Goal: Find contact information: Find contact information

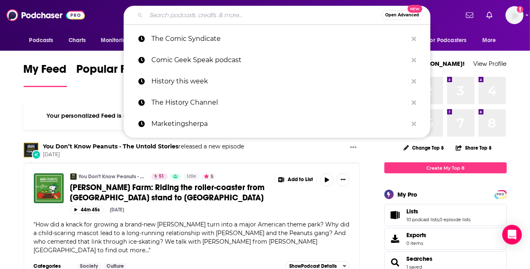
click at [153, 18] on input "Search podcasts, credits, & more..." at bounding box center [263, 15] width 235 height 13
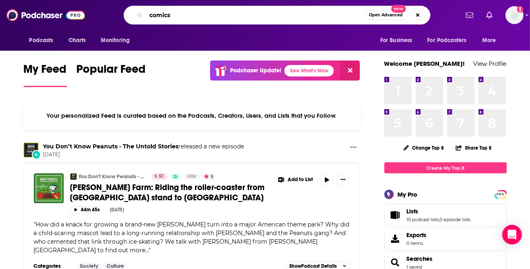
type input "comics"
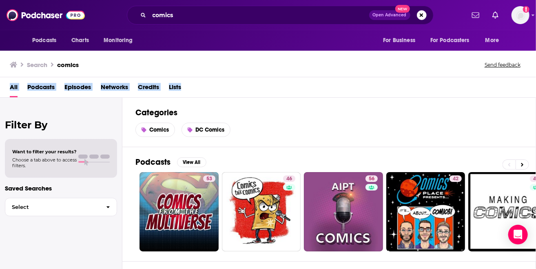
drag, startPoint x: 535, startPoint y: 64, endPoint x: 536, endPoint y: 83, distance: 18.4
click at [530, 83] on div "Search comics Send feedback All Podcasts Episodes Networks Credits Lists Filter…" at bounding box center [268, 159] width 536 height 220
click at [35, 89] on span "Podcasts" at bounding box center [40, 88] width 27 height 17
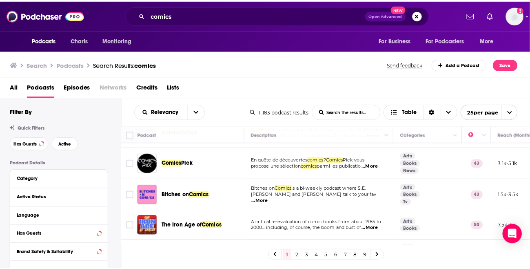
scroll to position [242, 0]
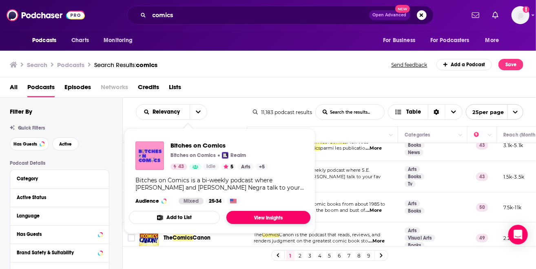
click at [262, 219] on link "View Insights" at bounding box center [268, 217] width 84 height 13
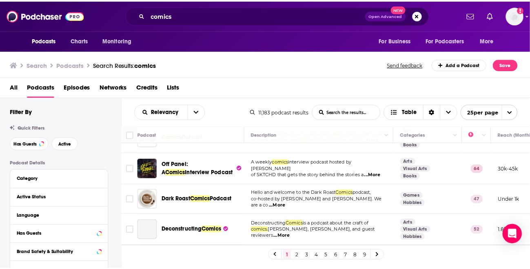
scroll to position [381, 0]
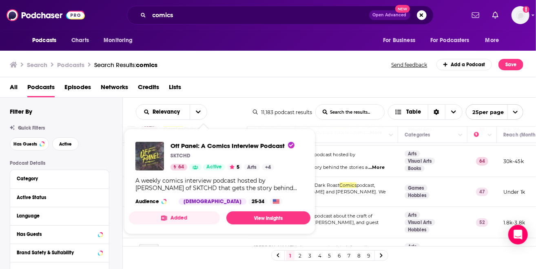
click at [158, 152] on img "Off Panel: A Comics Interview Podcast" at bounding box center [149, 156] width 29 height 29
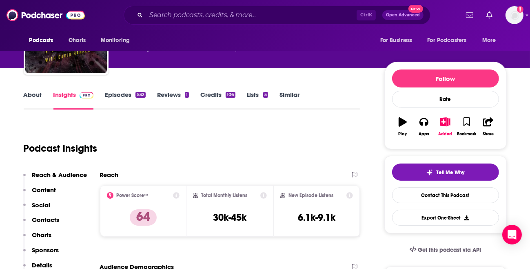
scroll to position [109, 0]
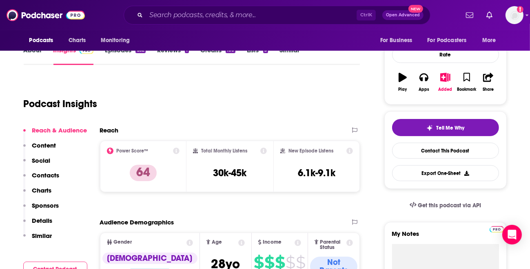
click at [43, 145] on p "Content" at bounding box center [44, 145] width 24 height 8
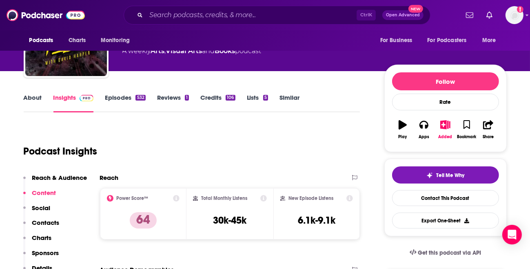
scroll to position [23, 0]
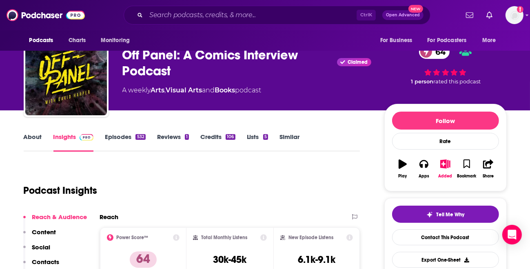
click at [111, 136] on link "Episodes 532" at bounding box center [125, 142] width 40 height 19
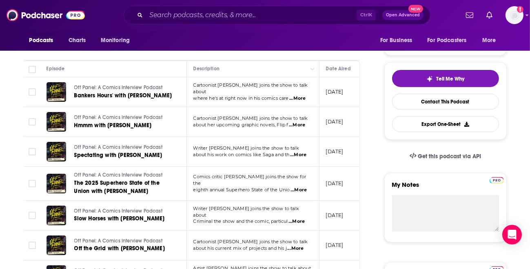
scroll to position [165, 0]
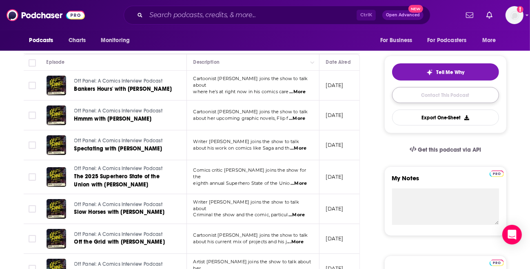
click at [446, 93] on link "Contact This Podcast" at bounding box center [445, 95] width 107 height 16
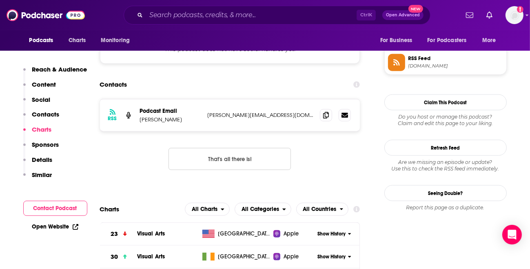
scroll to position [746, 0]
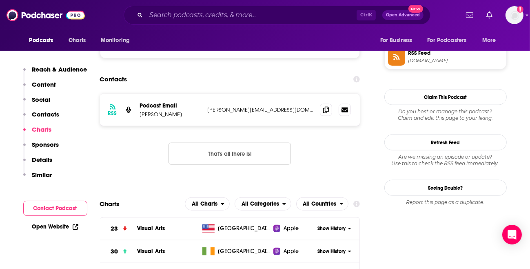
click at [65, 204] on button "Contact Podcast" at bounding box center [55, 207] width 64 height 15
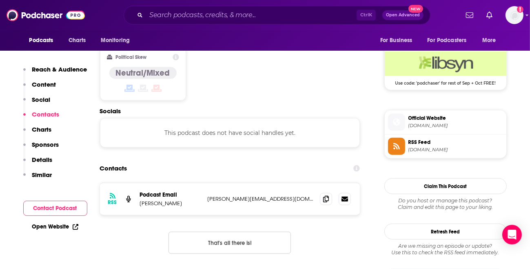
scroll to position [656, 0]
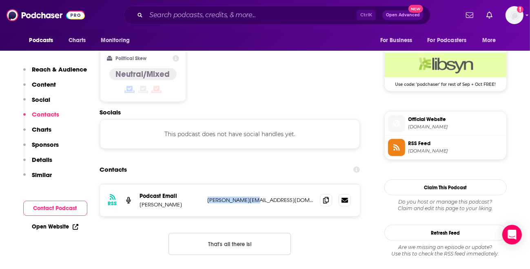
drag, startPoint x: 255, startPoint y: 149, endPoint x: 204, endPoint y: 153, distance: 50.3
click at [204, 184] on div "RSS Podcast Email [PERSON_NAME] [PERSON_NAME][EMAIL_ADDRESS][DOMAIN_NAME] [PERS…" at bounding box center [230, 200] width 260 height 32
copy p "[PERSON_NAME][EMAIL_ADDRESS][DOMAIN_NAME]"
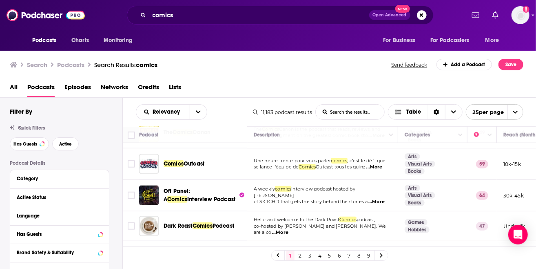
scroll to position [376, 0]
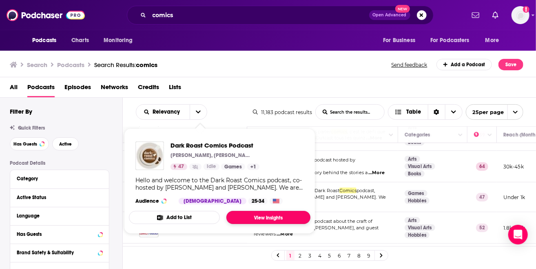
click at [261, 219] on link "View Insights" at bounding box center [268, 217] width 84 height 13
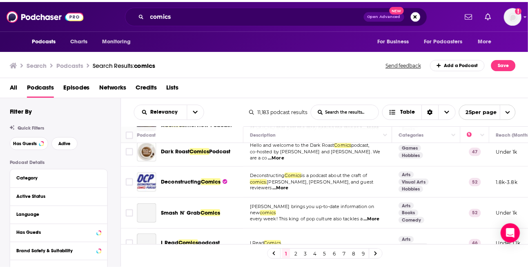
scroll to position [423, 0]
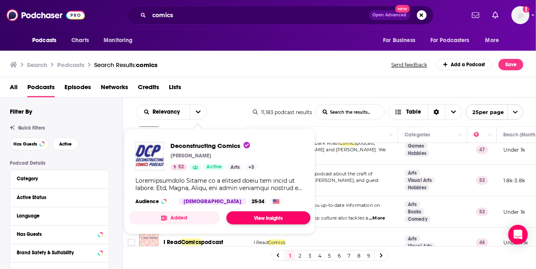
click at [270, 213] on link "View Insights" at bounding box center [268, 217] width 84 height 13
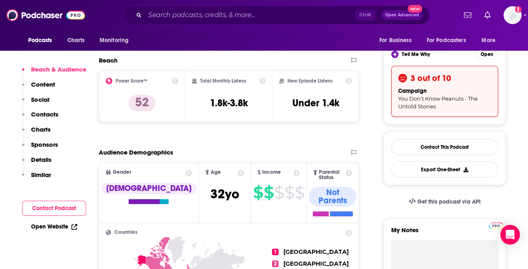
scroll to position [152, 0]
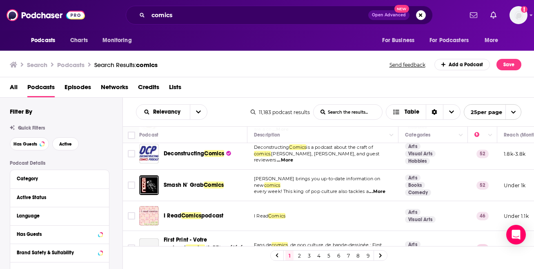
scroll to position [457, 0]
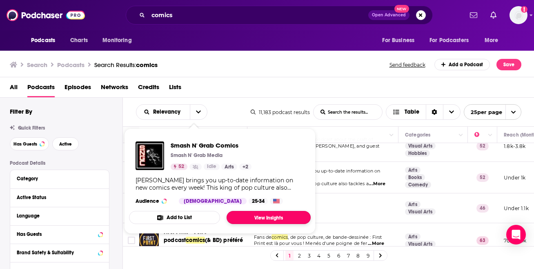
click at [260, 217] on link "View Insights" at bounding box center [268, 217] width 84 height 13
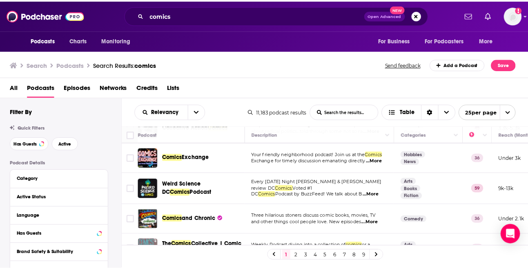
scroll to position [679, 0]
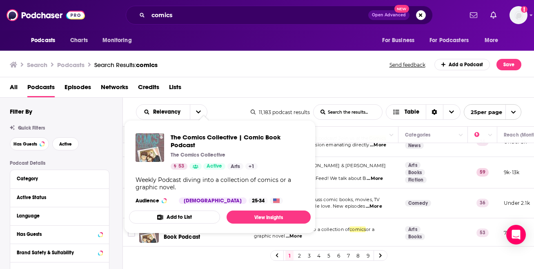
click at [218, 229] on span "The Comics Collective | Comic Book Podcast The Comics Collective 53 Active Arts…" at bounding box center [220, 176] width 182 height 113
click at [242, 224] on span "The Comics Collective | Comic Book Podcast The Comics Collective 53 Active Arts…" at bounding box center [220, 177] width 182 height 100
click at [243, 215] on link "View Insights" at bounding box center [268, 216] width 84 height 13
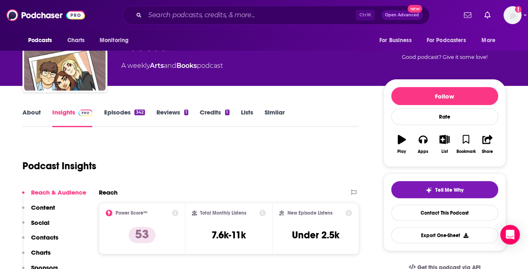
scroll to position [26, 0]
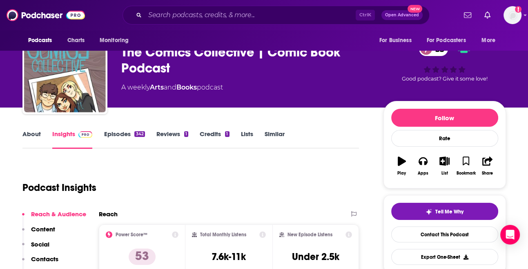
click at [113, 135] on link "Episodes 342" at bounding box center [124, 139] width 41 height 19
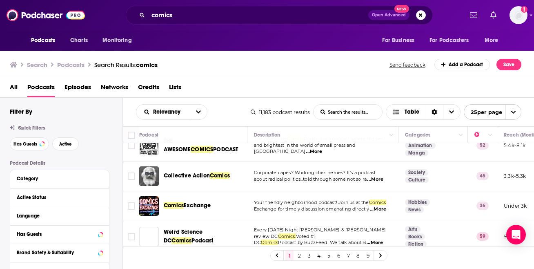
scroll to position [679, 0]
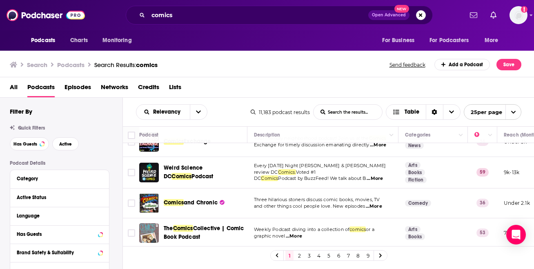
click at [298, 253] on link "2" at bounding box center [299, 255] width 8 height 10
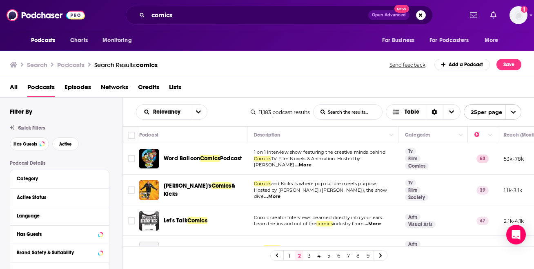
click at [375, 220] on span "...More" at bounding box center [372, 223] width 16 height 7
click at [524, 95] on div "All Podcasts Episodes Networks Credits Lists" at bounding box center [269, 88] width 518 height 17
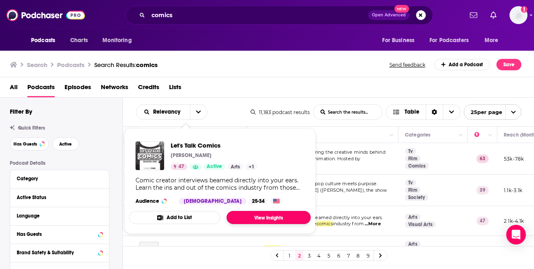
click at [243, 215] on link "View Insights" at bounding box center [268, 217] width 84 height 13
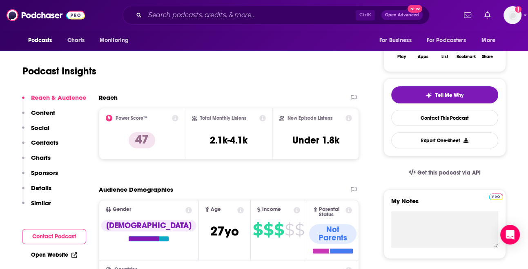
scroll to position [147, 0]
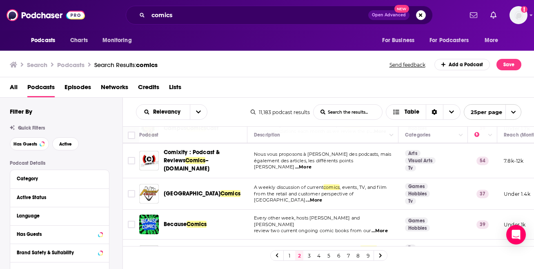
scroll to position [189, 0]
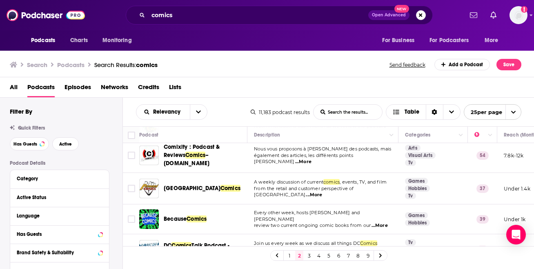
click at [322, 191] on span "...More" at bounding box center [314, 194] width 16 height 7
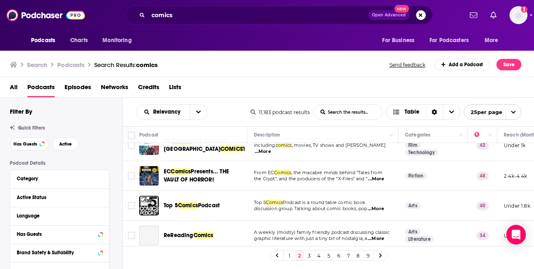
scroll to position [301, 0]
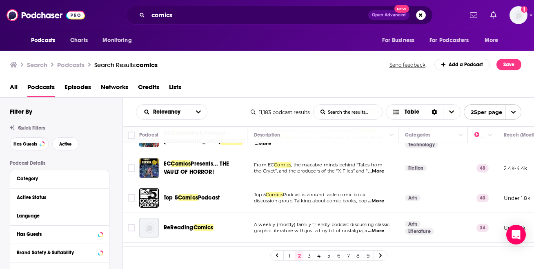
click at [380, 198] on span "...More" at bounding box center [376, 201] width 16 height 7
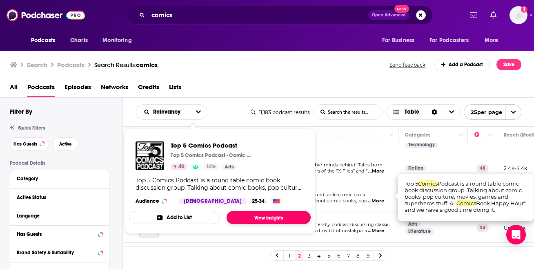
click at [261, 218] on link "View Insights" at bounding box center [268, 217] width 84 height 13
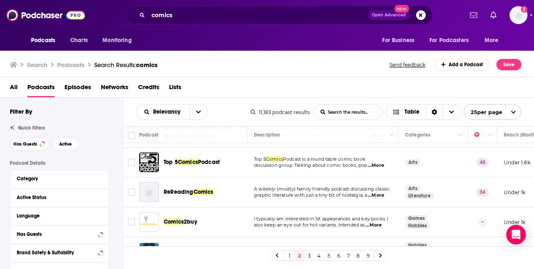
scroll to position [342, 0]
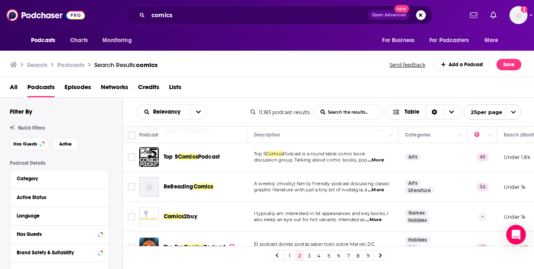
click at [383, 187] on span "...More" at bounding box center [376, 190] width 16 height 7
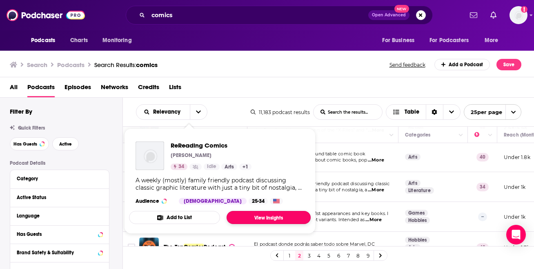
click at [263, 217] on link "View Insights" at bounding box center [268, 217] width 84 height 13
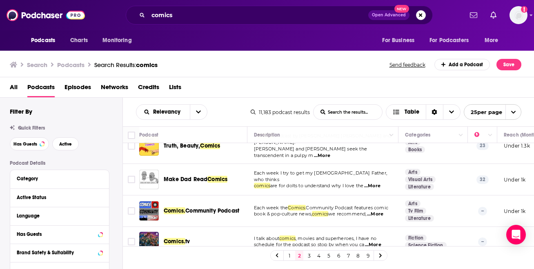
scroll to position [598, 0]
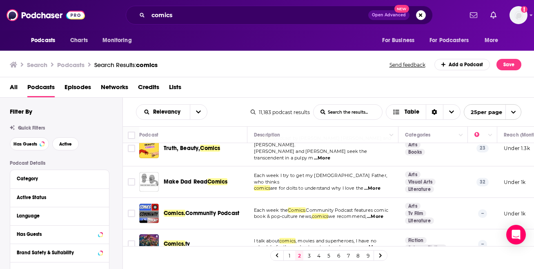
click at [378, 213] on span "...More" at bounding box center [375, 216] width 16 height 7
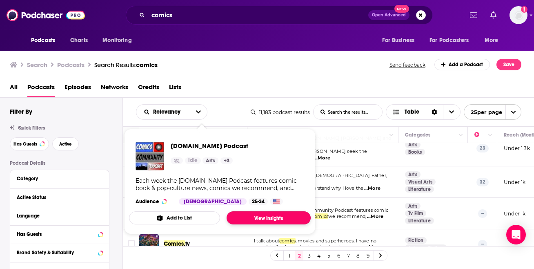
click at [263, 213] on link "View Insights" at bounding box center [268, 217] width 84 height 13
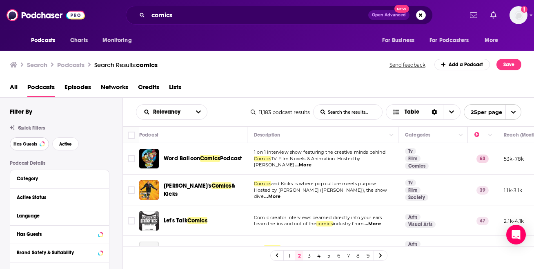
click at [26, 142] on span "Has Guests" at bounding box center [25, 144] width 24 height 4
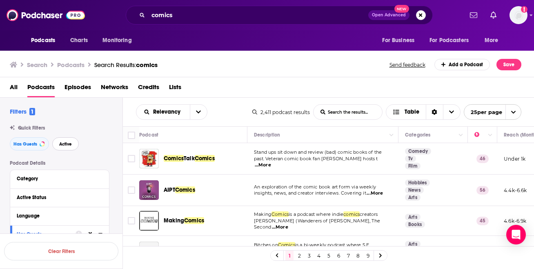
click at [65, 144] on span "Active" at bounding box center [65, 144] width 13 height 4
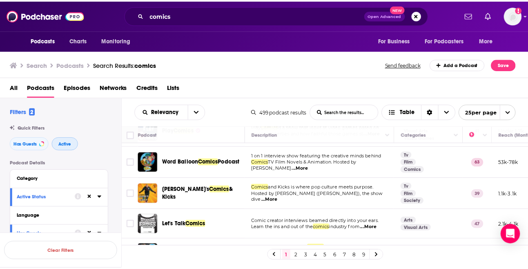
scroll to position [283, 0]
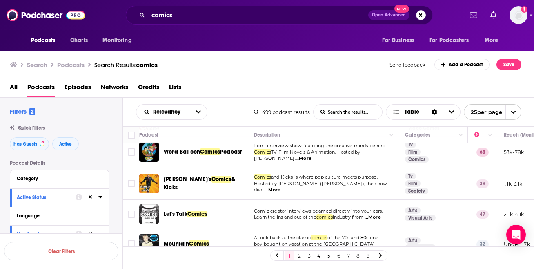
click at [280, 187] on span "...More" at bounding box center [272, 190] width 16 height 7
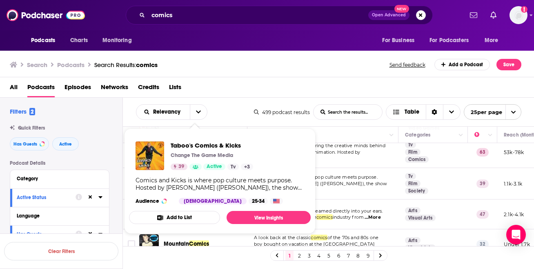
click at [189, 181] on div "Comics and Kicks is where pop culture meets purpose. Hosted by [PERSON_NAME] ([…" at bounding box center [219, 183] width 169 height 15
click at [260, 214] on link "View Insights" at bounding box center [268, 217] width 84 height 13
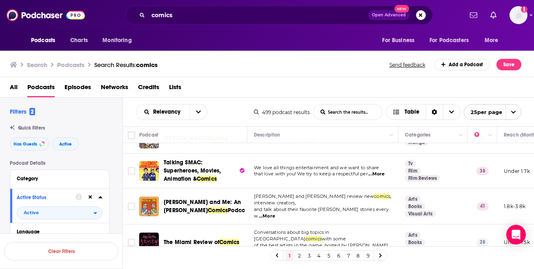
scroll to position [671, 0]
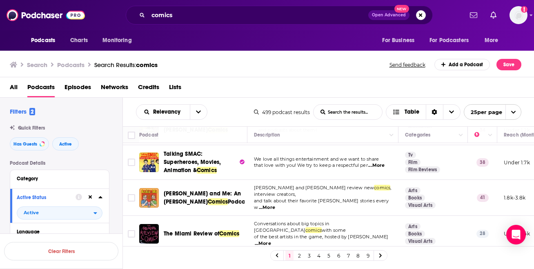
click at [309, 254] on link "3" at bounding box center [309, 255] width 8 height 10
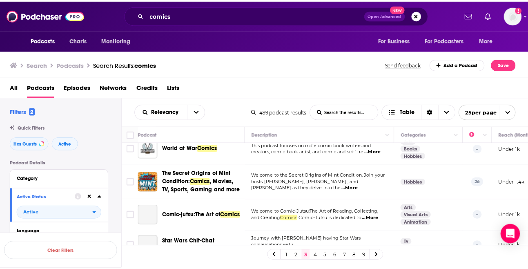
scroll to position [355, 0]
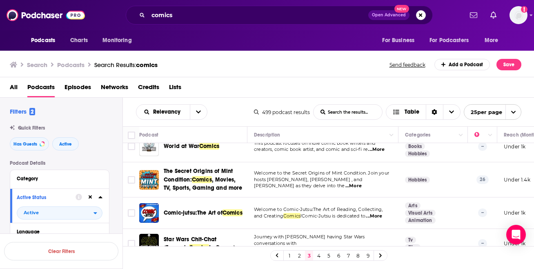
click at [362, 182] on span "...More" at bounding box center [353, 185] width 16 height 7
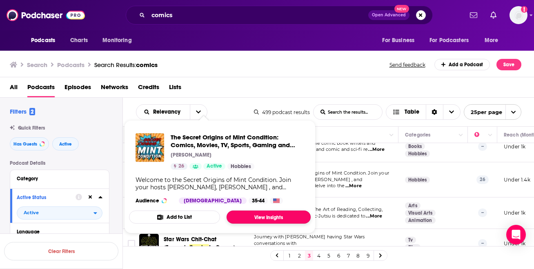
click at [247, 216] on link "View Insights" at bounding box center [268, 216] width 84 height 13
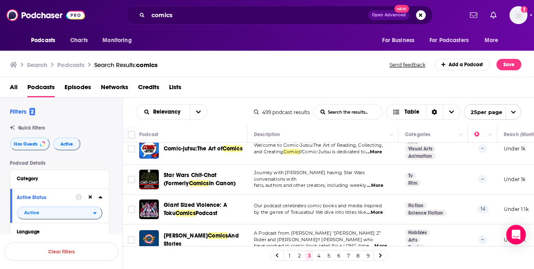
scroll to position [348, 0]
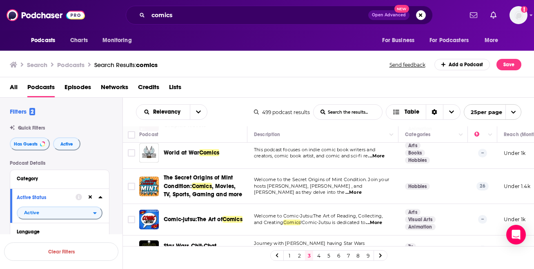
click at [318, 255] on link "4" at bounding box center [319, 255] width 8 height 10
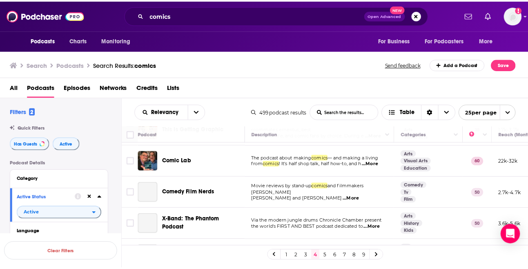
scroll to position [245, 0]
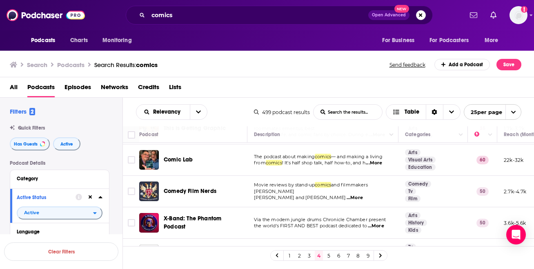
click at [378, 162] on span "...More" at bounding box center [374, 163] width 16 height 7
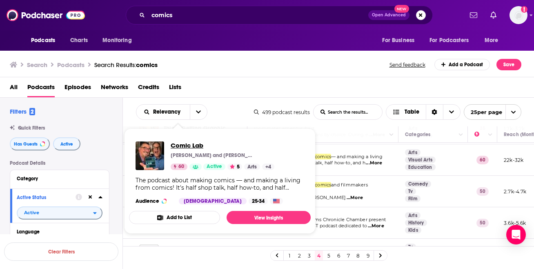
click at [184, 146] on span "Comic Lab" at bounding box center [223, 145] width 104 height 8
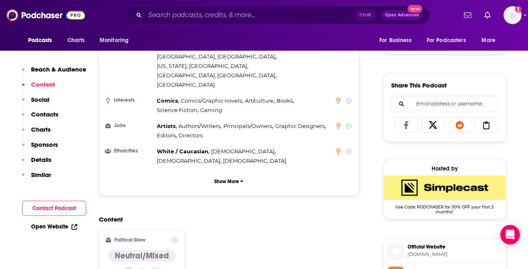
scroll to position [491, 0]
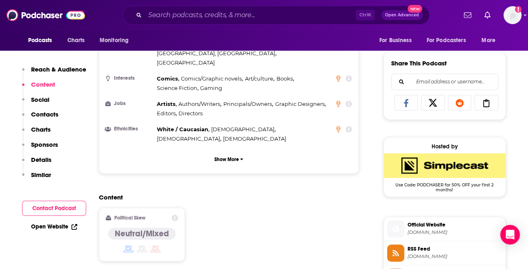
click at [66, 209] on button "Contact Podcast" at bounding box center [54, 207] width 64 height 15
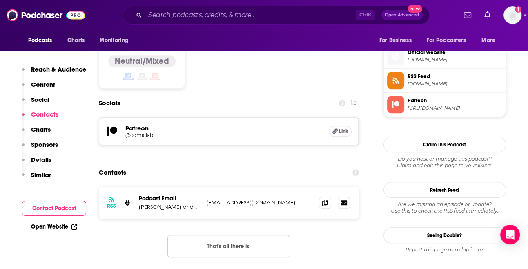
scroll to position [663, 0]
drag, startPoint x: 267, startPoint y: 151, endPoint x: 206, endPoint y: 149, distance: 61.7
click at [206, 187] on div "RSS Podcast Email Brad Guigar and Dave Kellett bradguigar@gmail.com bradguigar@…" at bounding box center [229, 203] width 260 height 32
copy p "bradguigar@gmail.com"
